Goal: Task Accomplishment & Management: Use online tool/utility

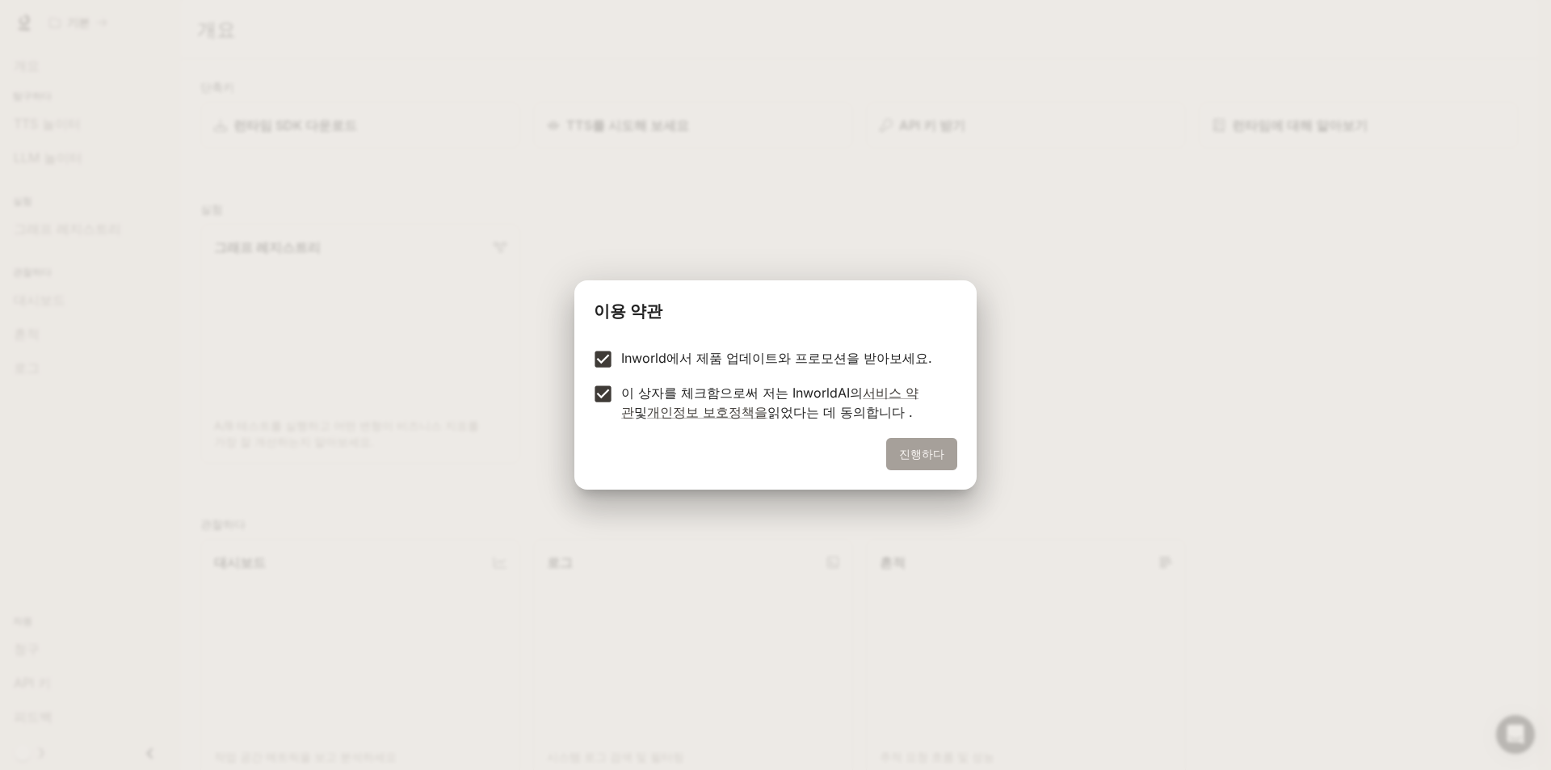
click at [955, 461] on button "진행하다" at bounding box center [921, 454] width 71 height 32
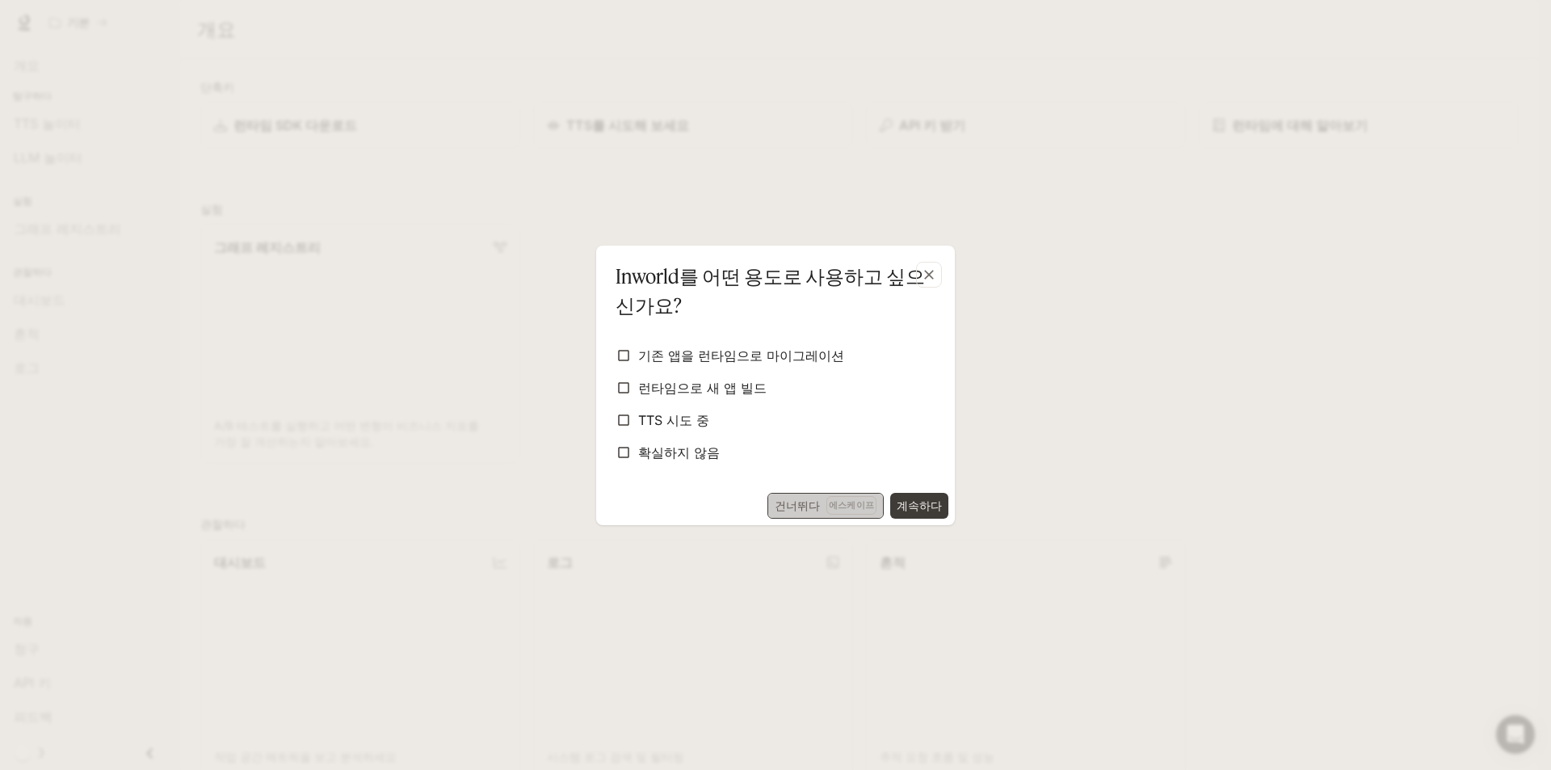
click at [832, 501] on font "에스케이프" at bounding box center [851, 504] width 45 height 11
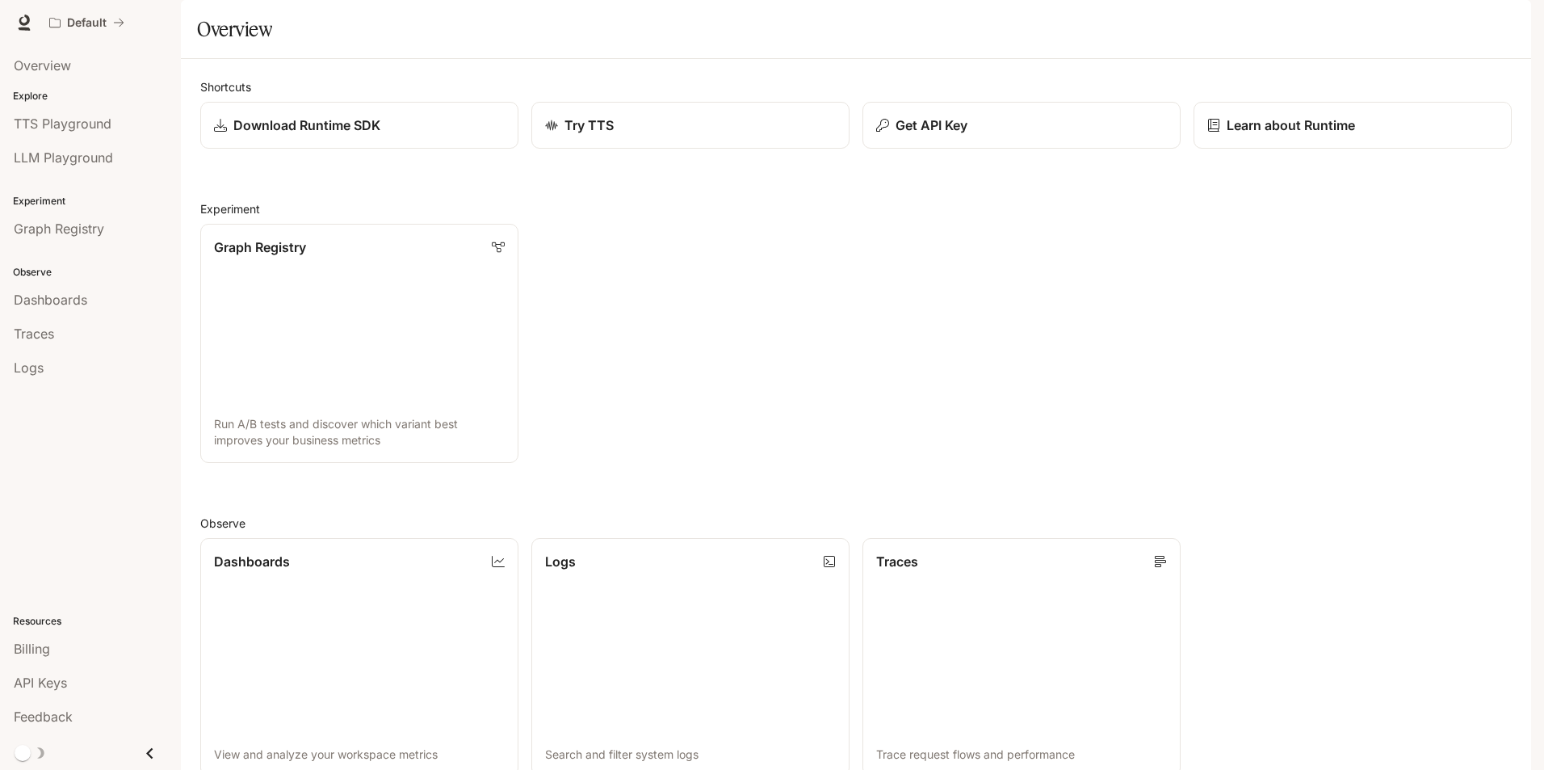
click at [745, 45] on div "Overview" at bounding box center [856, 29] width 1318 height 32
click at [338, 536] on link "Dashboards View and analyze your workspace metrics" at bounding box center [359, 656] width 321 height 241
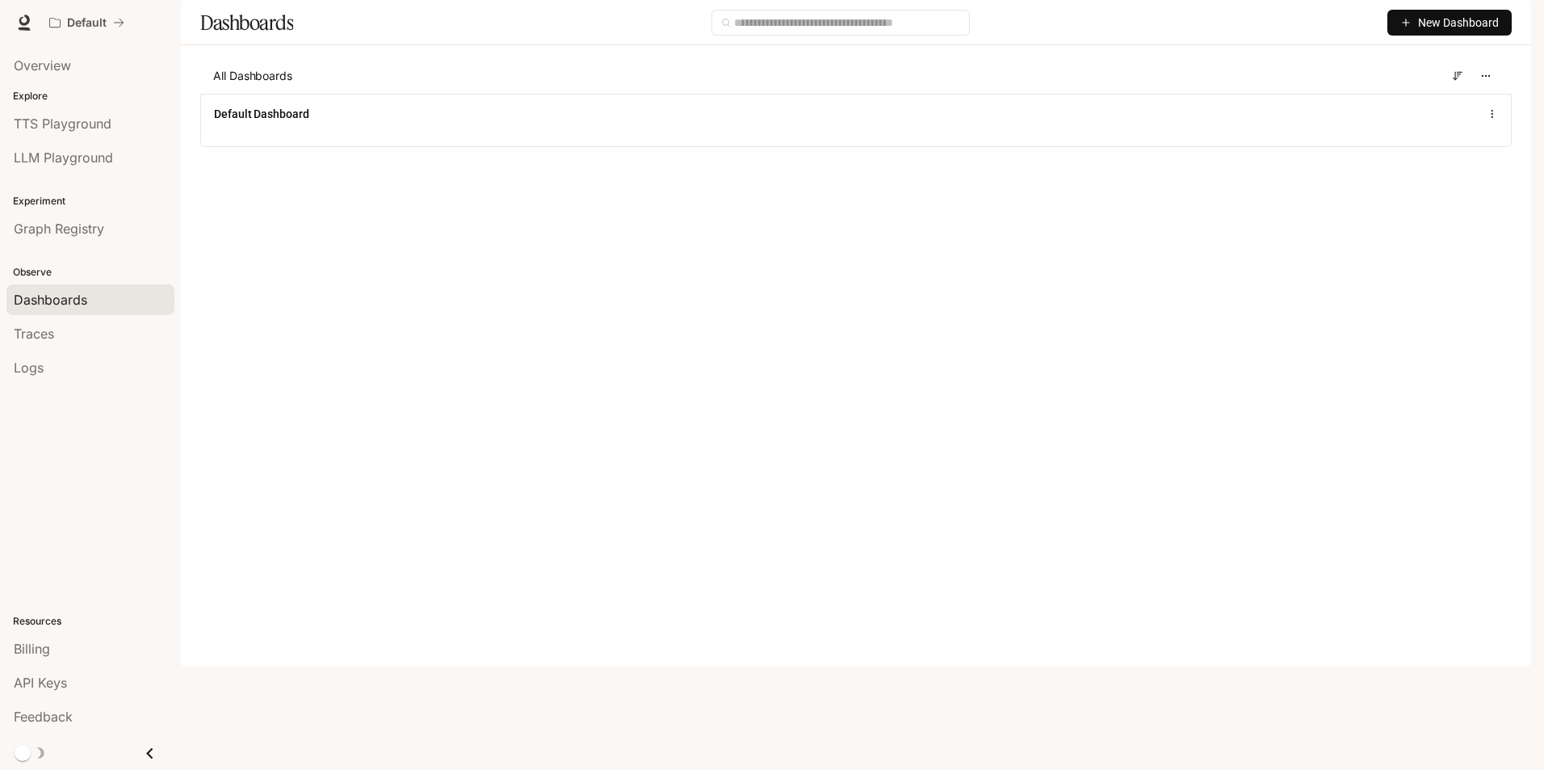
click at [1423, 31] on span "New Dashboard" at bounding box center [1458, 23] width 81 height 18
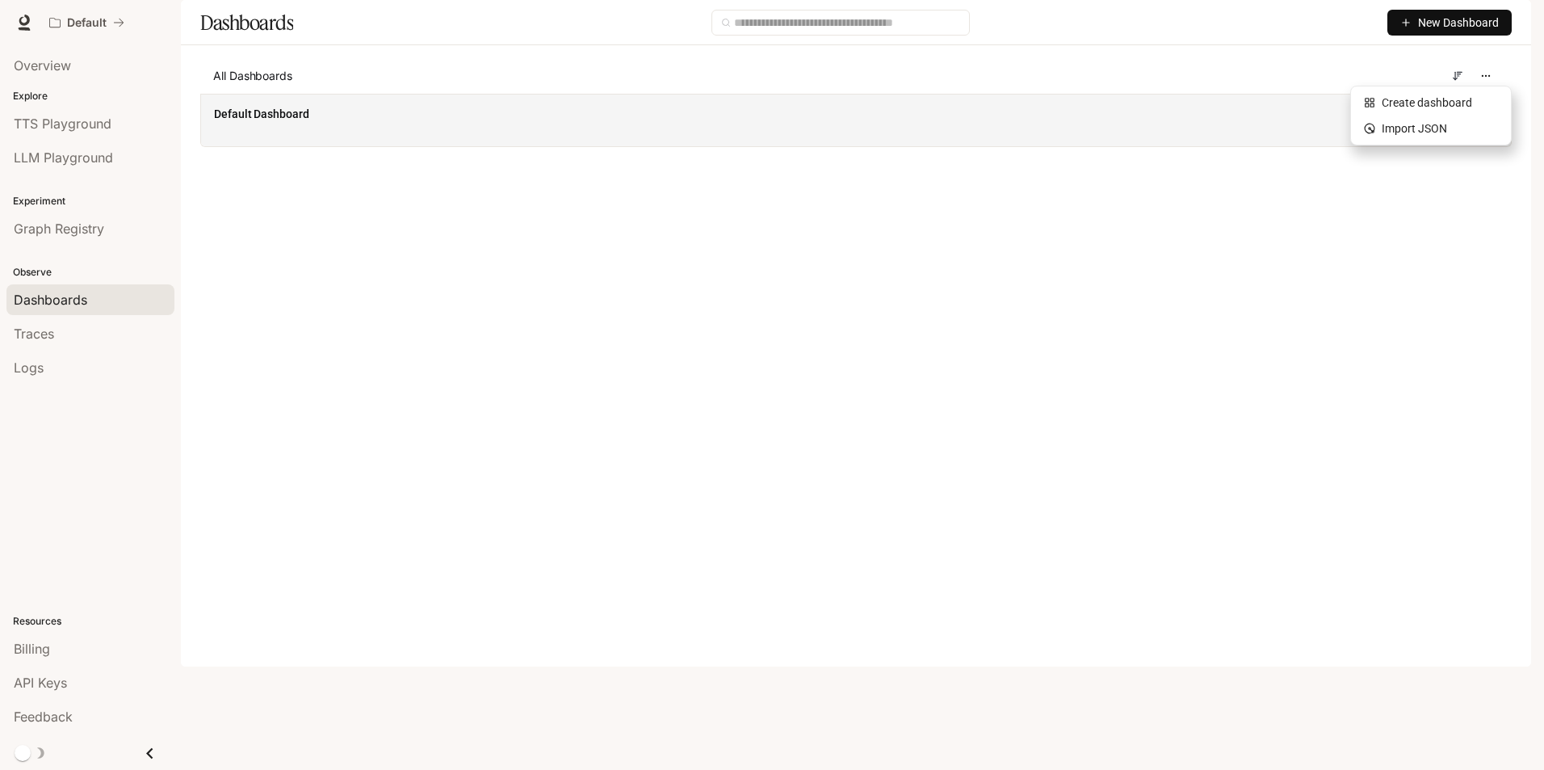
drag, startPoint x: 968, startPoint y: 132, endPoint x: 967, endPoint y: 144, distance: 11.3
click at [967, 144] on div "All Dashboards Default Dashboard" at bounding box center [856, 102] width 1312 height 89
click at [966, 146] on div "Default Dashboard" at bounding box center [856, 120] width 1310 height 52
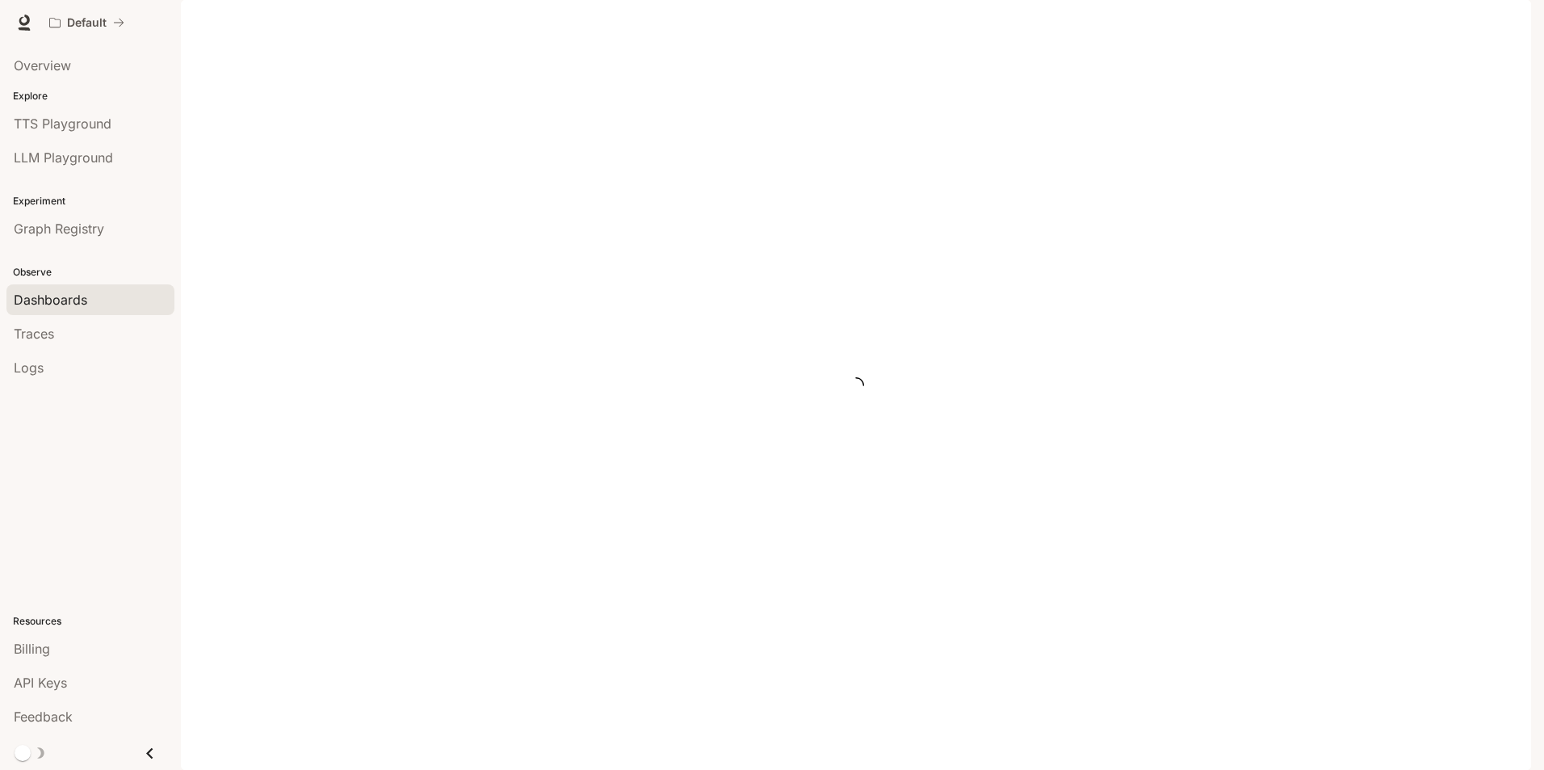
click at [965, 174] on div at bounding box center [856, 385] width 1350 height 770
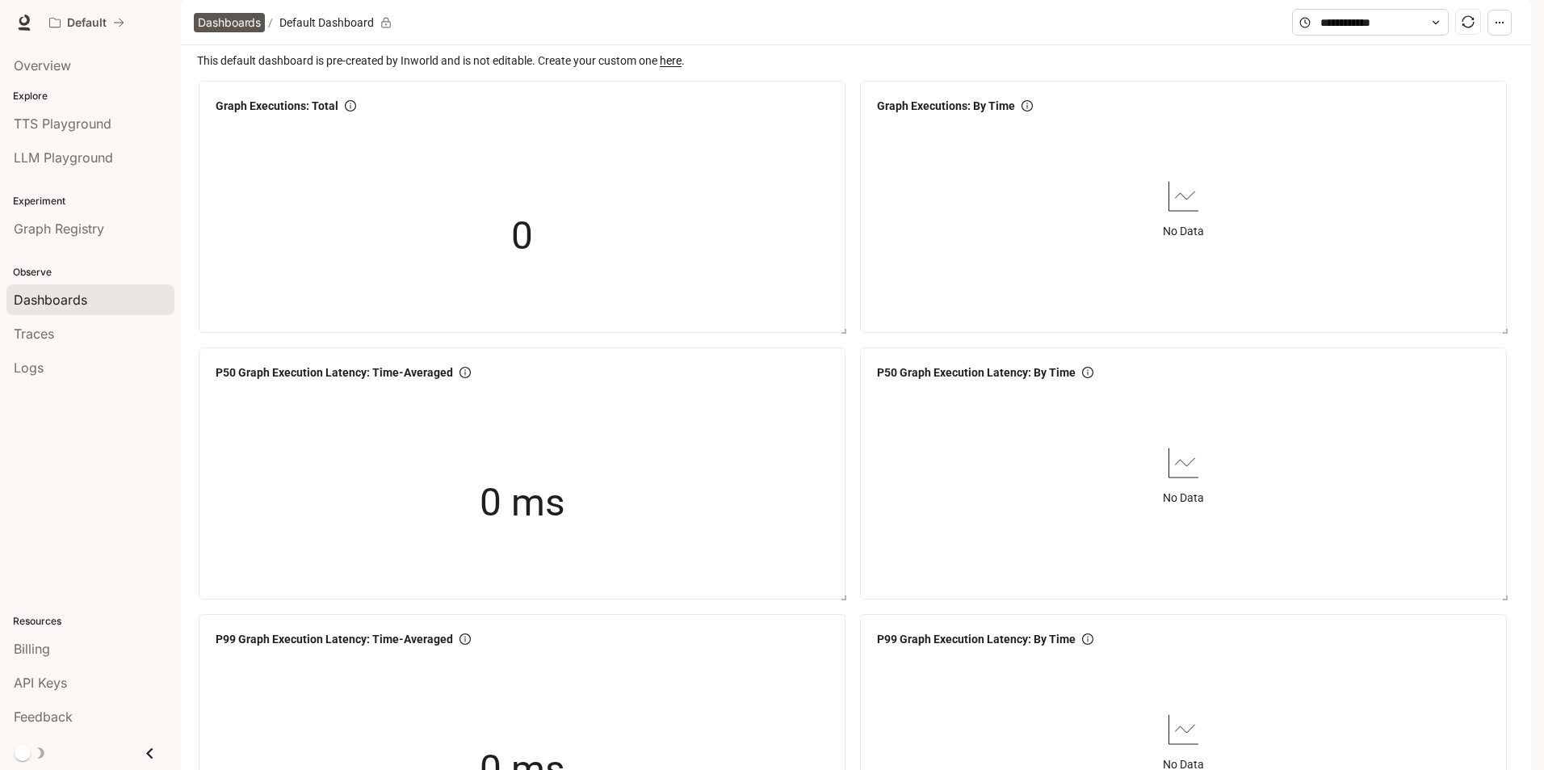
click at [232, 32] on span "Dashboards" at bounding box center [229, 22] width 63 height 19
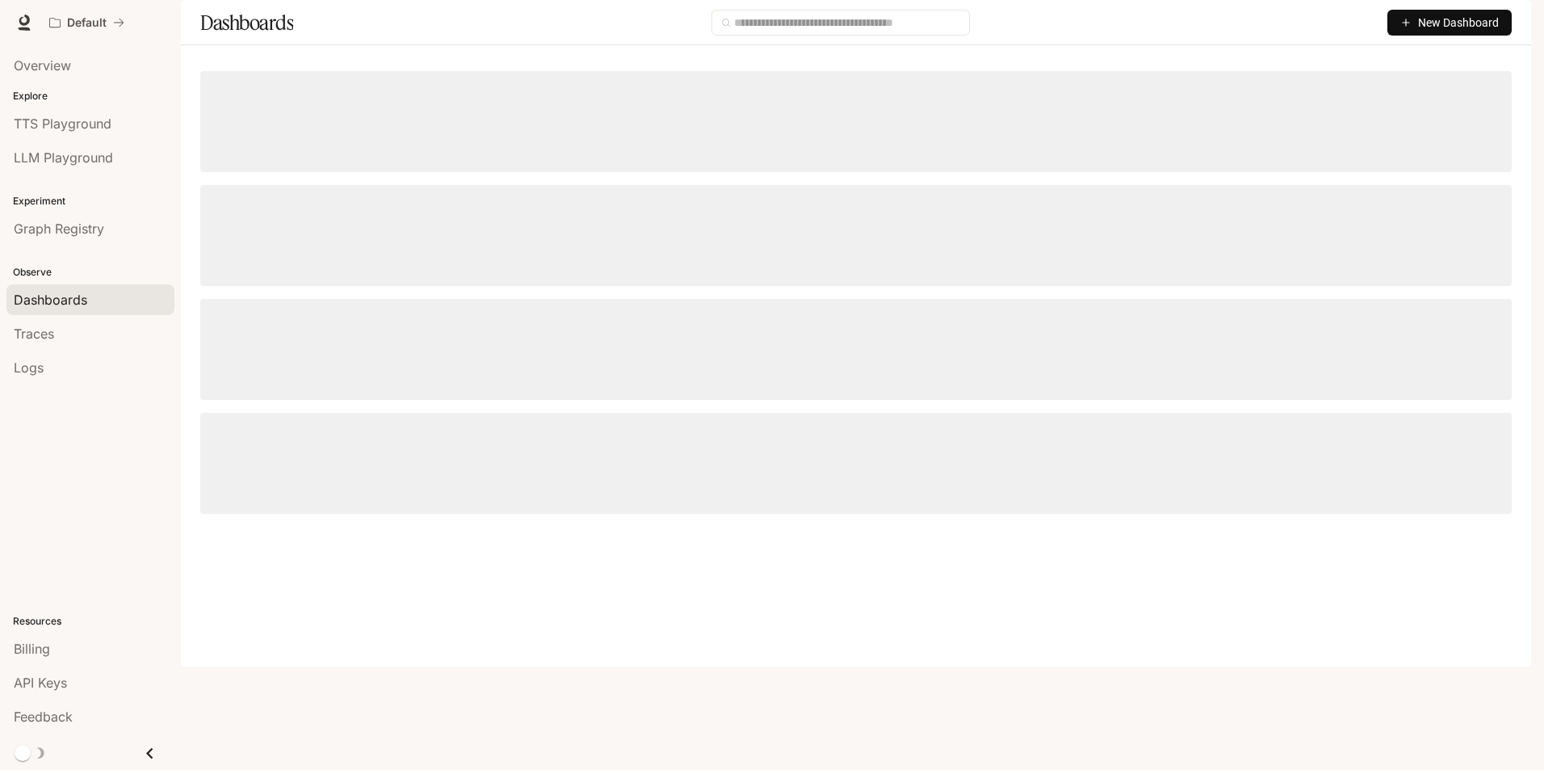
click at [1424, 31] on span "New Dashboard" at bounding box center [1458, 23] width 81 height 18
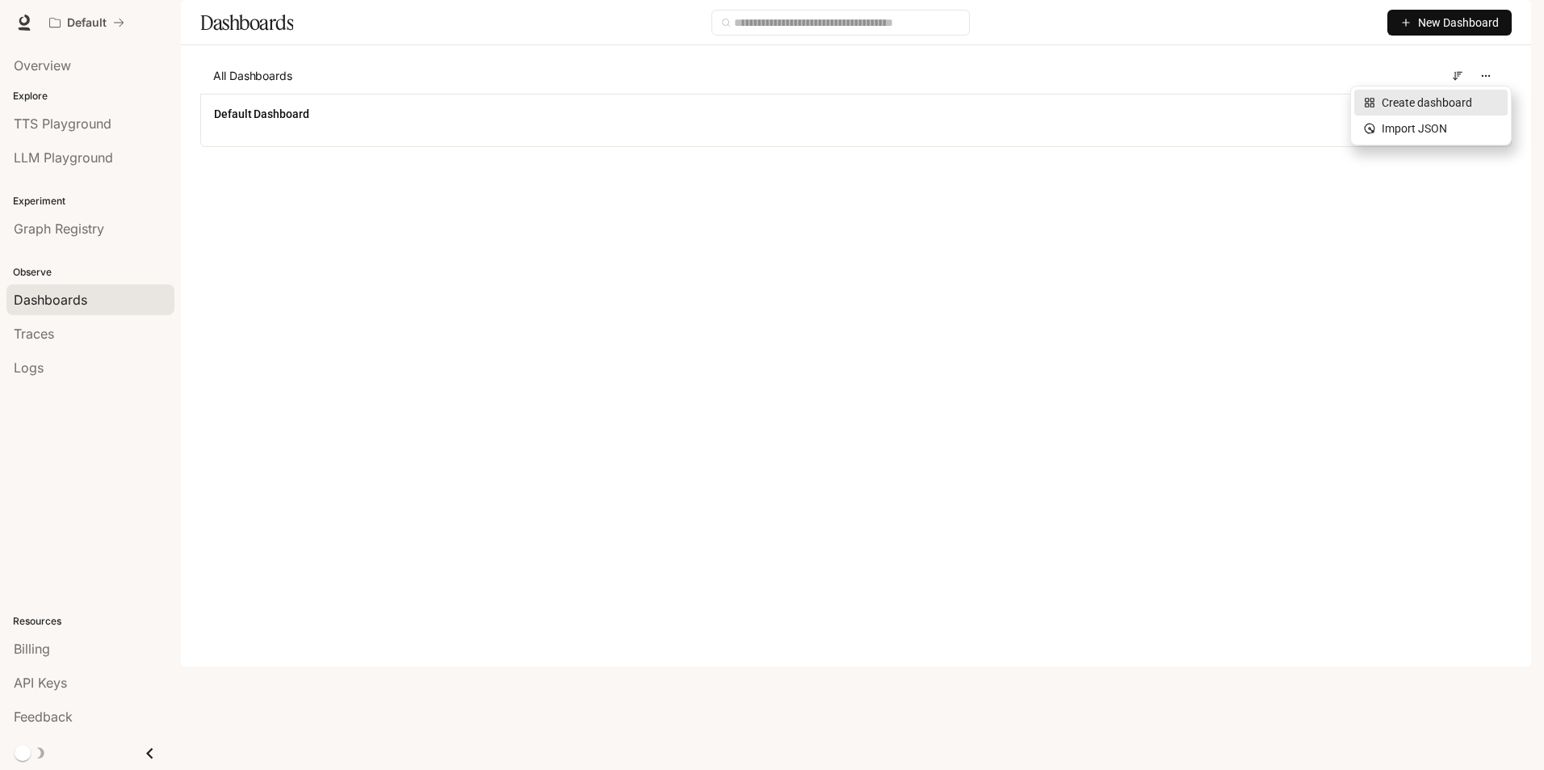
click at [1421, 99] on div "Create dashboard" at bounding box center [1431, 103] width 134 height 18
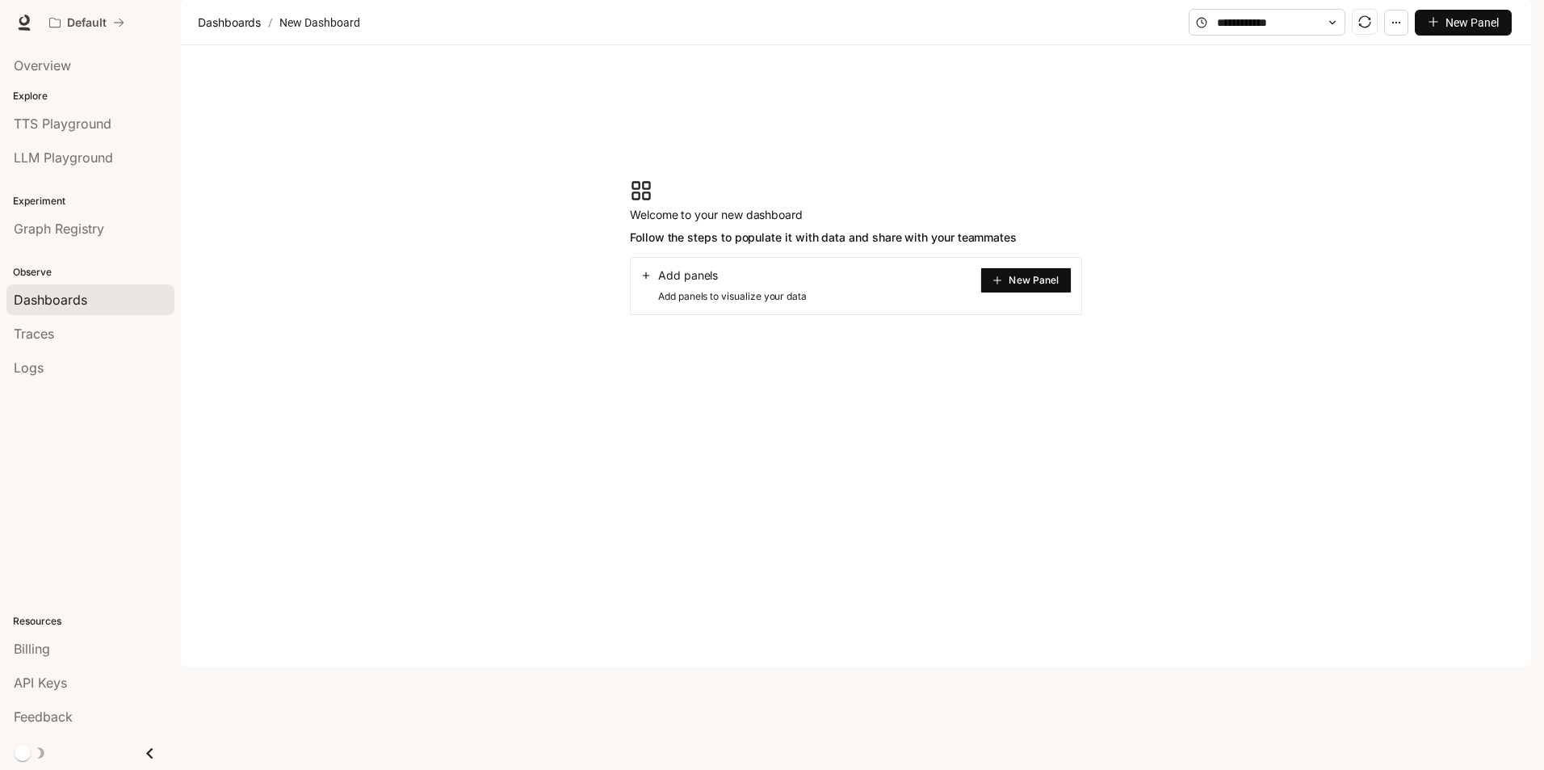
click at [785, 304] on span "Add panels to visualize your data" at bounding box center [723, 296] width 166 height 16
click at [1107, 328] on section "Welcome to your new dashboard Follow the steps to populate it with data and sha…" at bounding box center [856, 247] width 1350 height 404
click at [1039, 284] on span "New Panel" at bounding box center [1034, 280] width 50 height 8
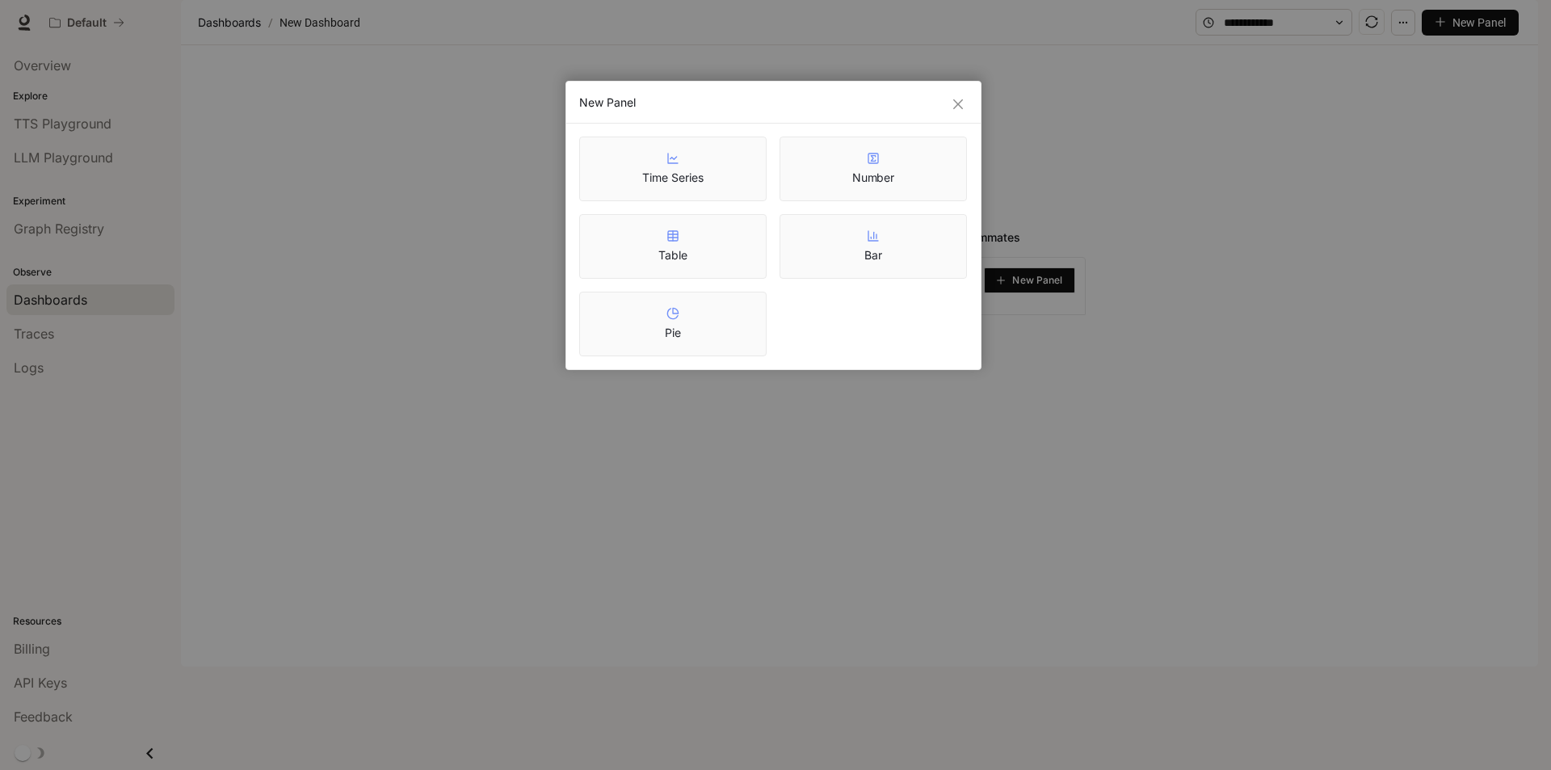
click at [1215, 306] on div "New Panel Time Series Number Table Bar Pie" at bounding box center [775, 385] width 1551 height 770
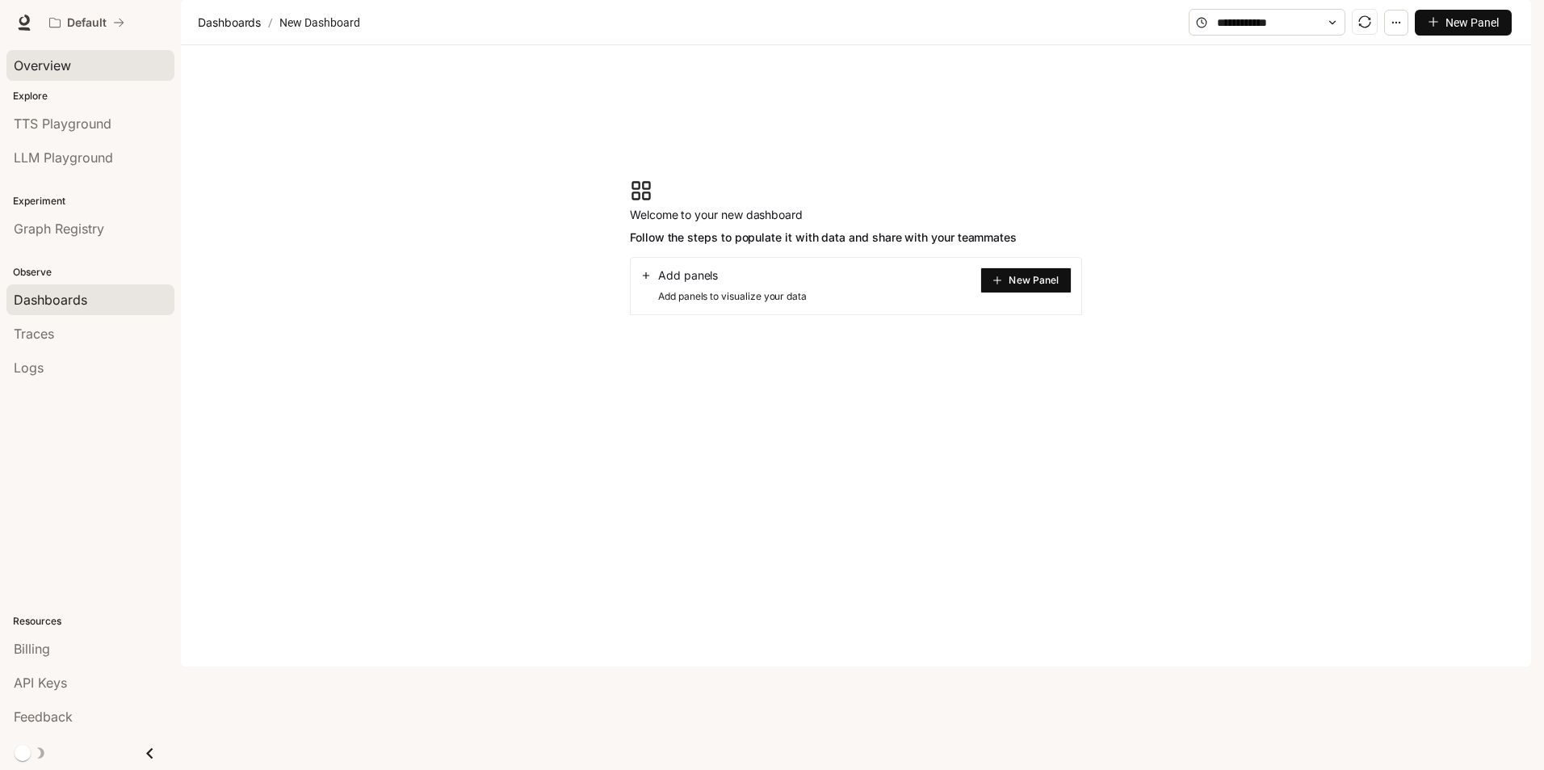
click at [57, 57] on span "Overview" at bounding box center [42, 65] width 57 height 19
